Goal: Transaction & Acquisition: Book appointment/travel/reservation

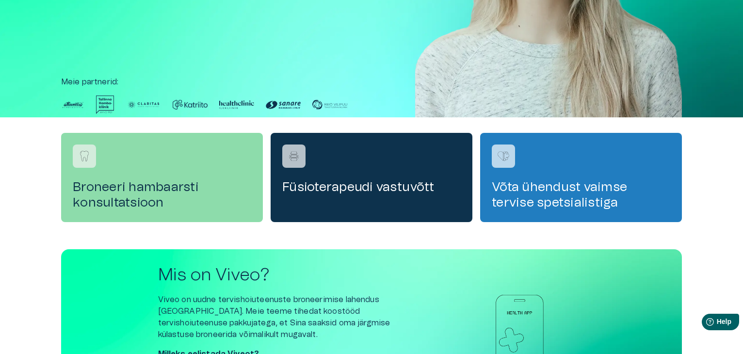
click at [130, 187] on h4 "Broneeri hambaarsti konsultatsioon" at bounding box center [162, 194] width 179 height 31
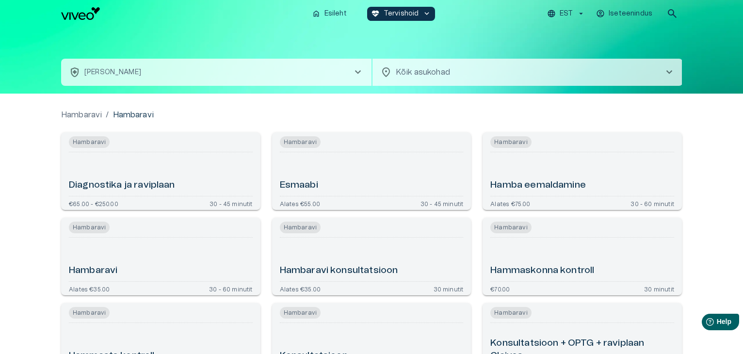
click at [145, 264] on div "Hambaravi" at bounding box center [161, 260] width 184 height 36
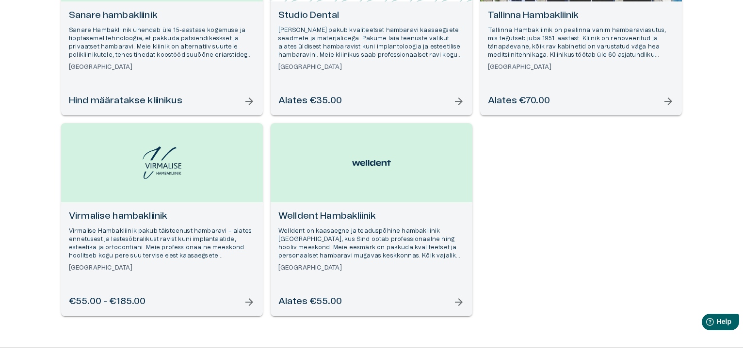
scroll to position [858, 0]
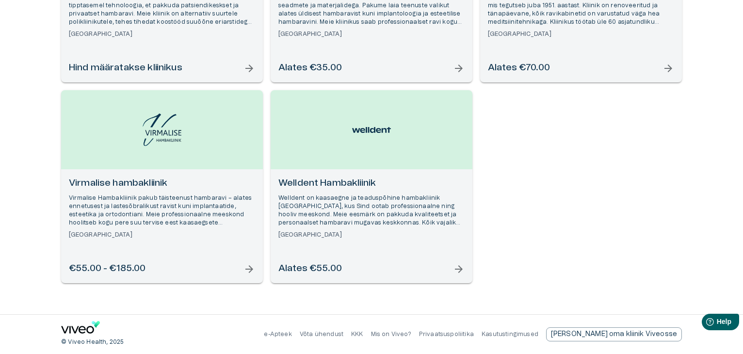
click at [666, 67] on span "arrow_forward" at bounding box center [669, 69] width 12 height 12
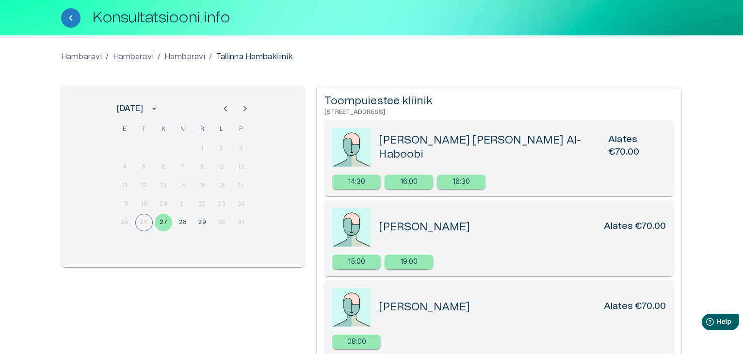
scroll to position [35, 0]
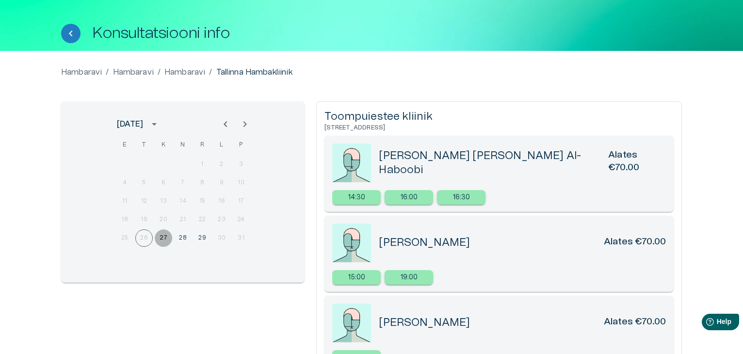
click at [161, 236] on button "27" at bounding box center [163, 237] width 17 height 17
click at [406, 277] on p "19:00" at bounding box center [409, 278] width 17 height 10
